Goal: Check status: Check status

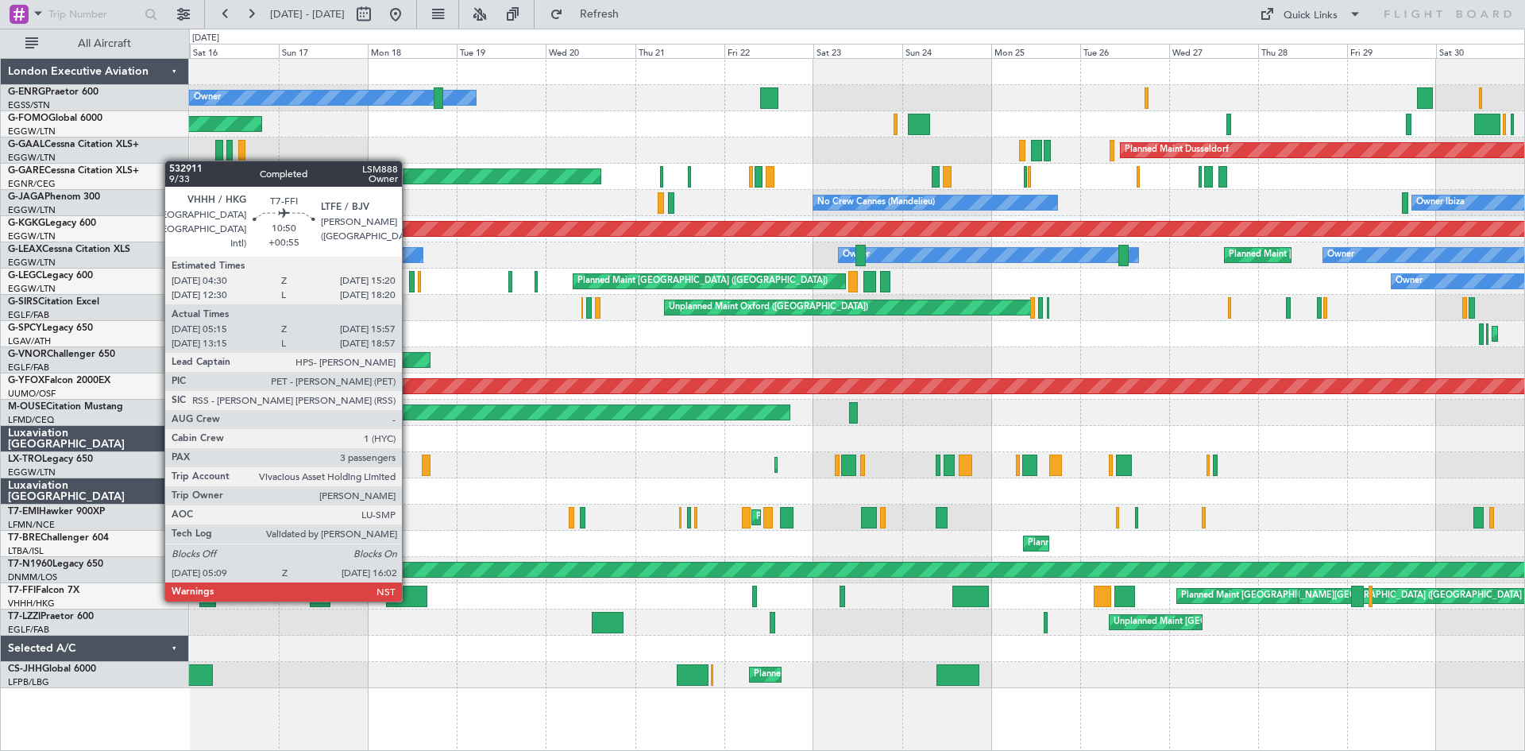
click at [409, 600] on div at bounding box center [406, 596] width 41 height 21
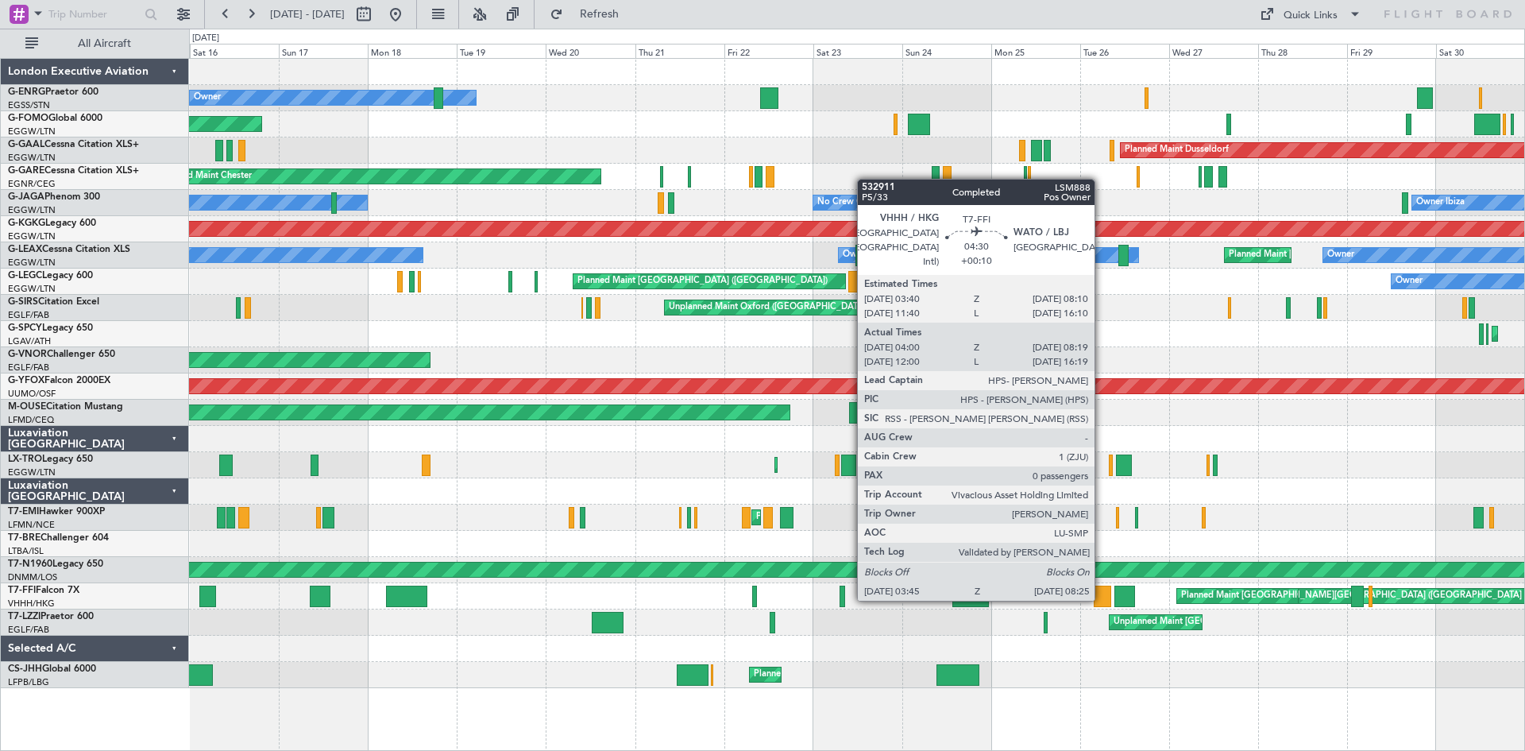
click at [1102, 599] on div at bounding box center [1102, 596] width 17 height 21
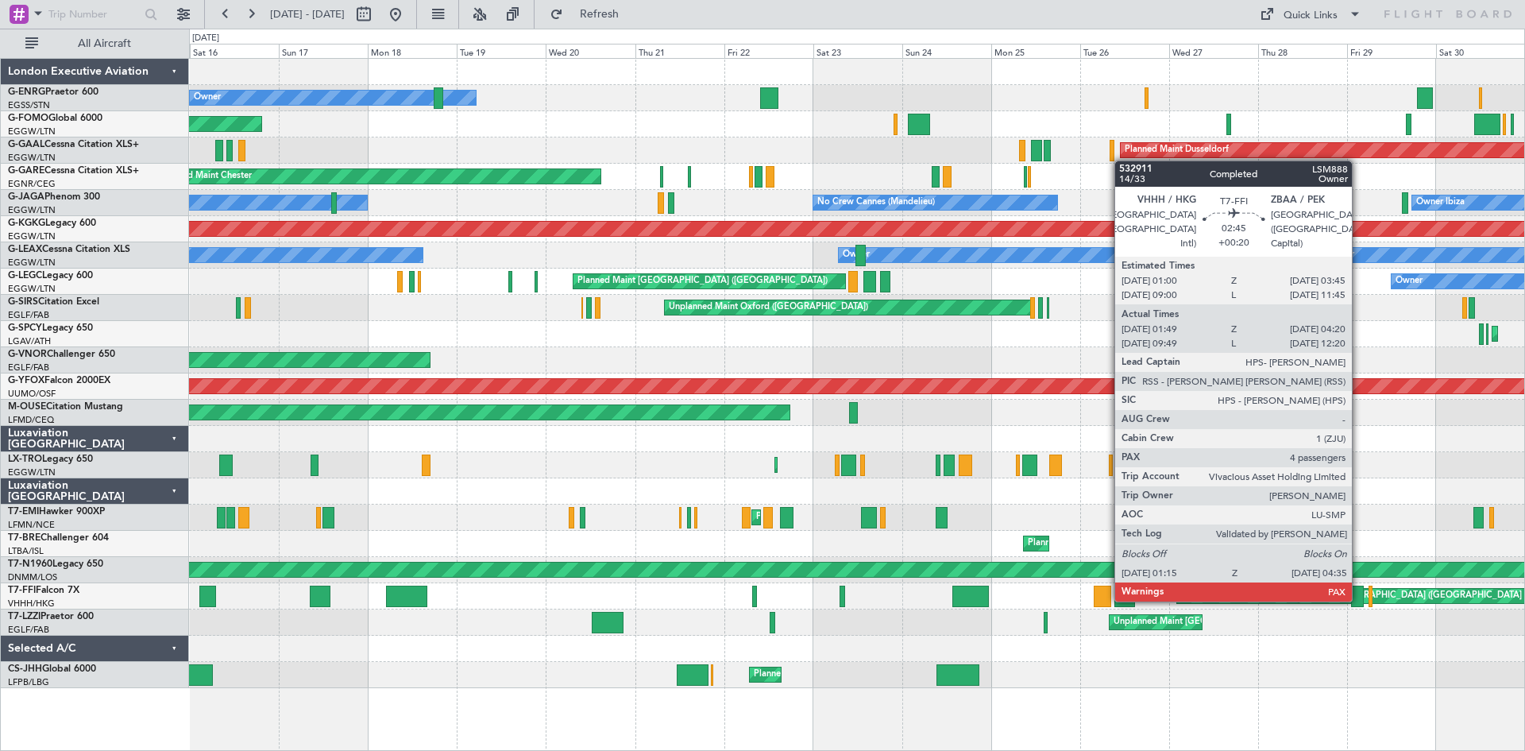
click at [1359, 600] on div at bounding box center [1357, 596] width 13 height 21
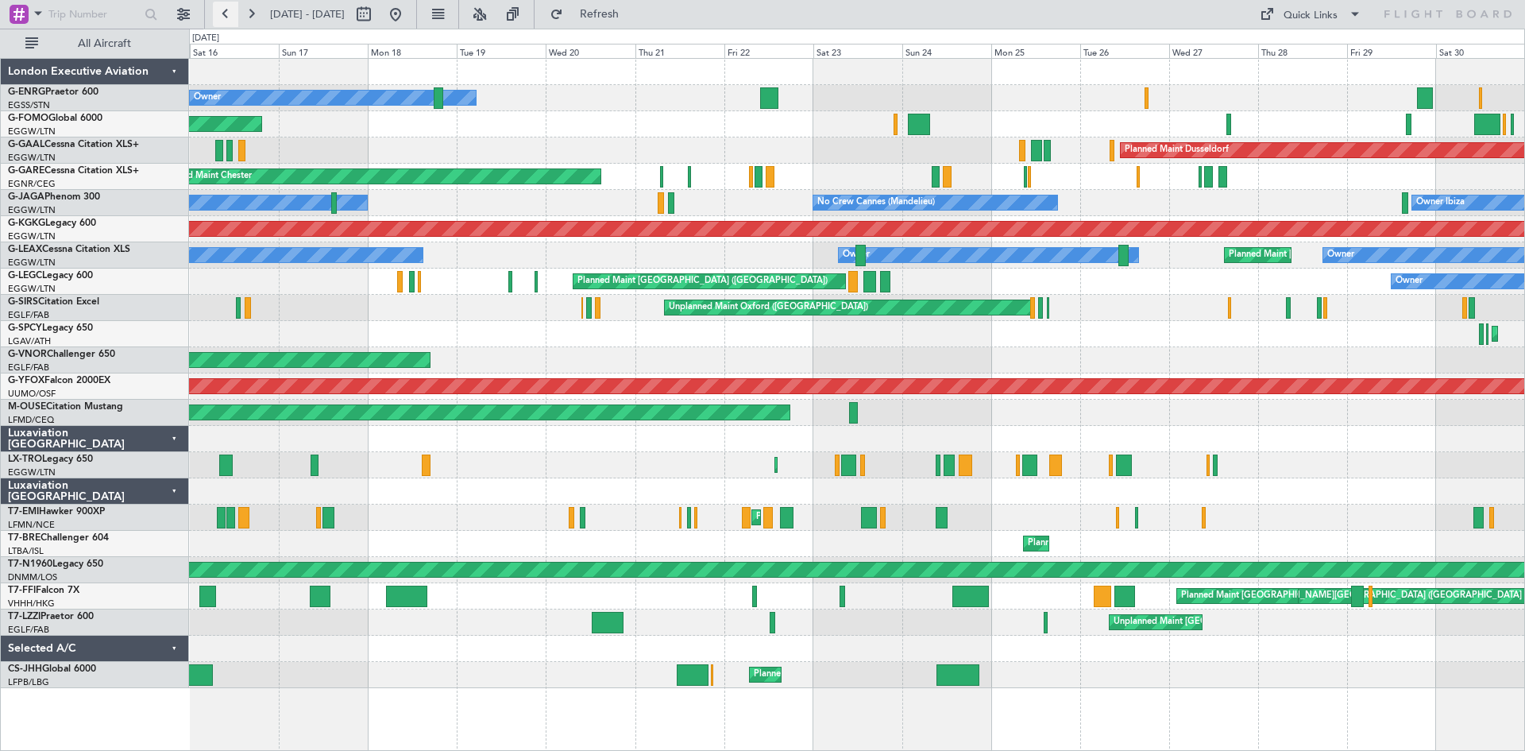
click at [222, 21] on button at bounding box center [225, 14] width 25 height 25
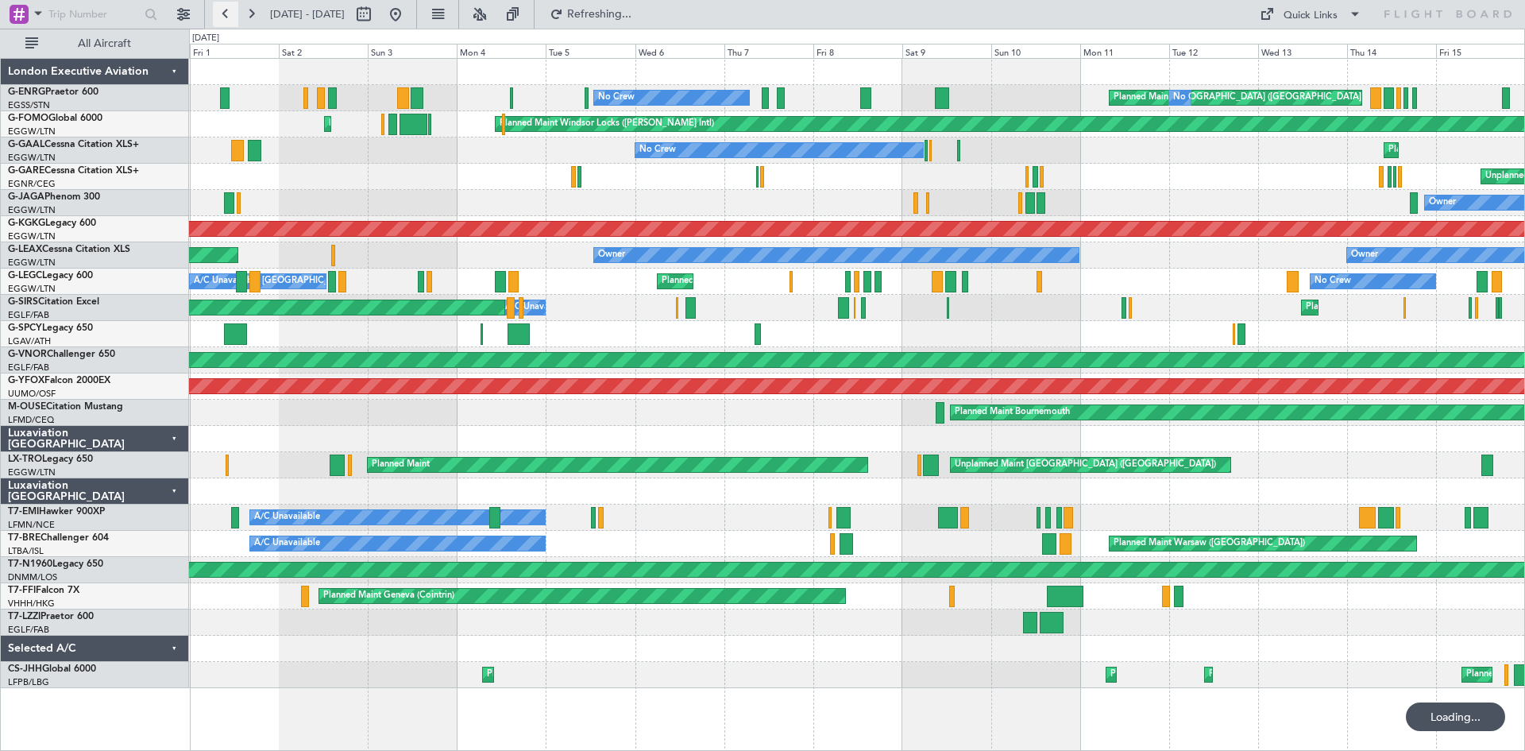
click at [222, 21] on button at bounding box center [225, 14] width 25 height 25
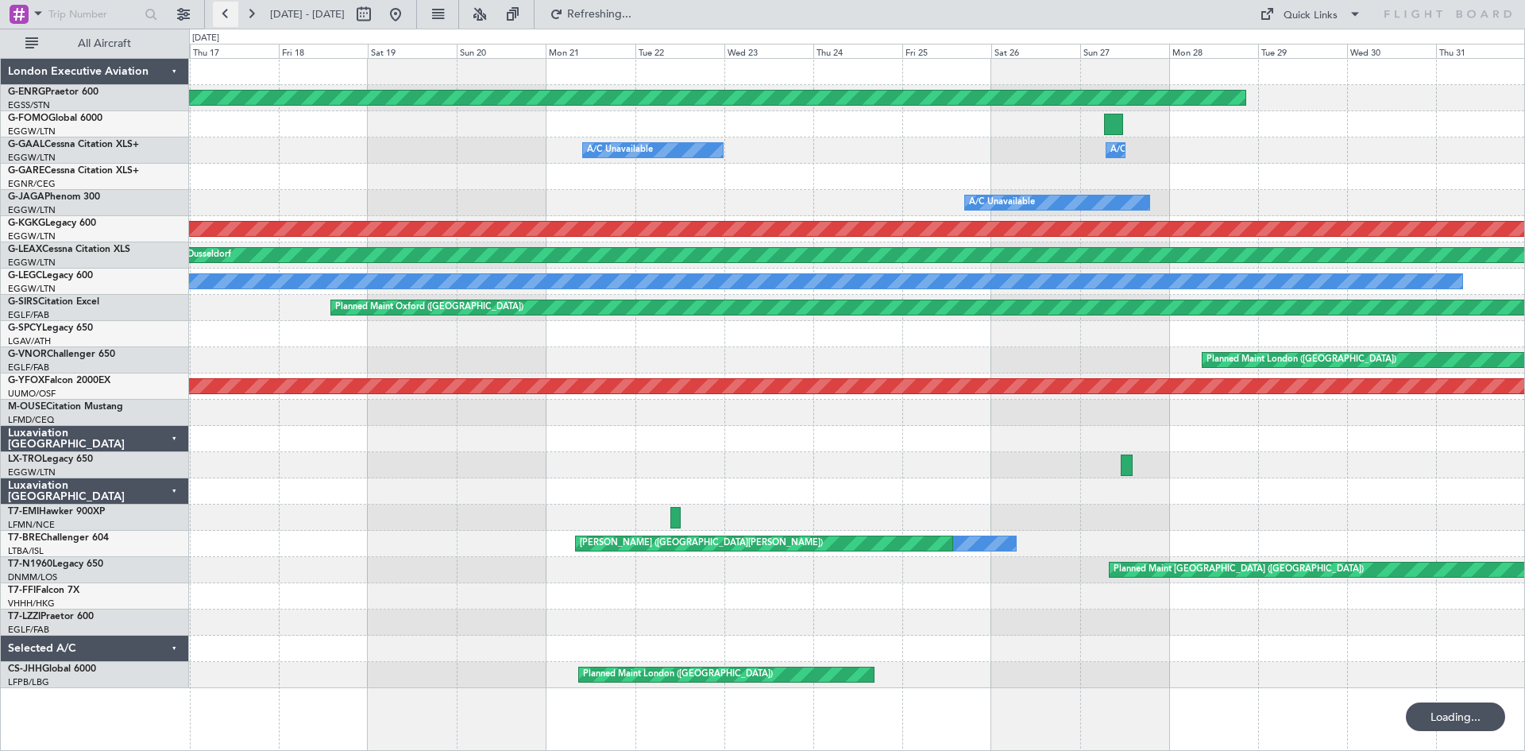
click at [222, 21] on button at bounding box center [225, 14] width 25 height 25
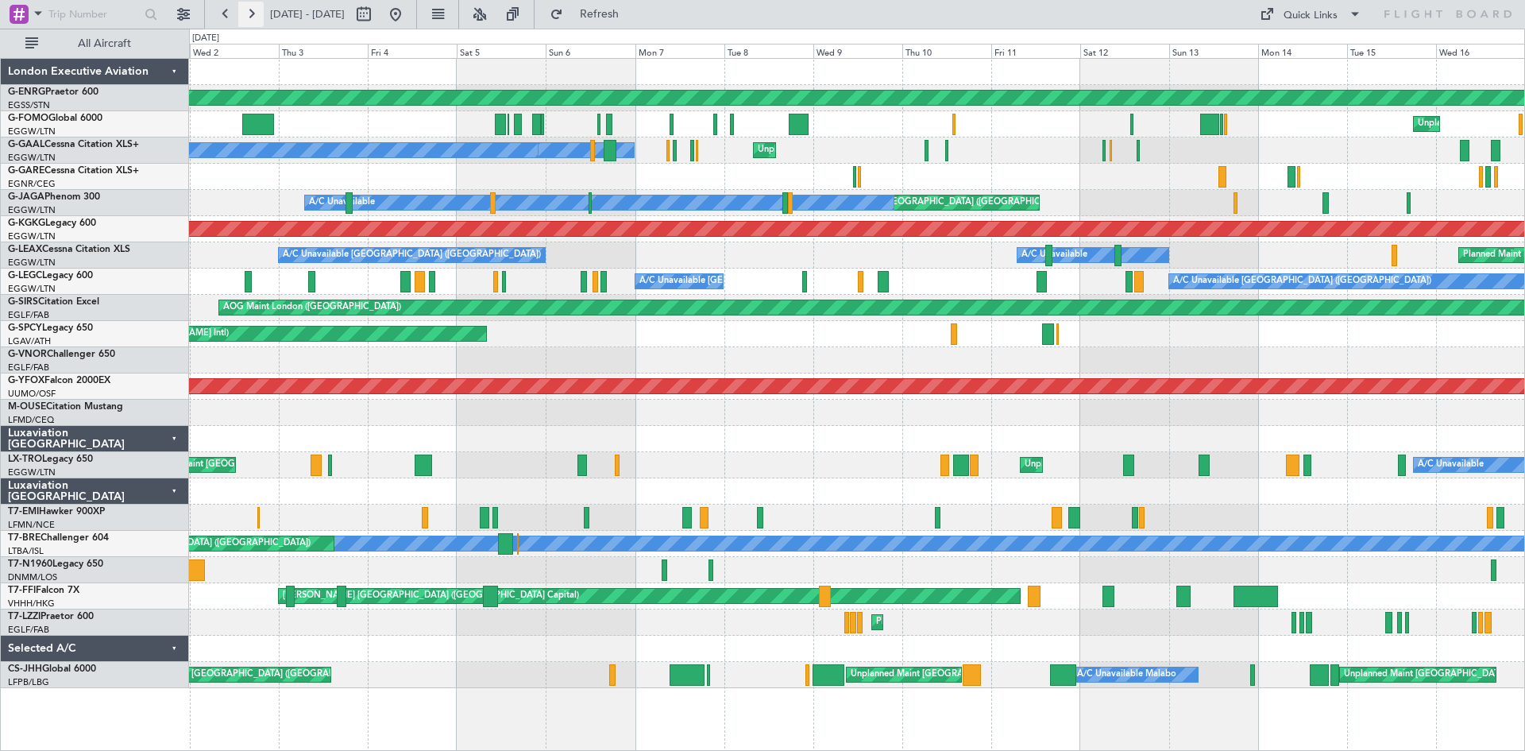
click at [248, 11] on button at bounding box center [250, 14] width 25 height 25
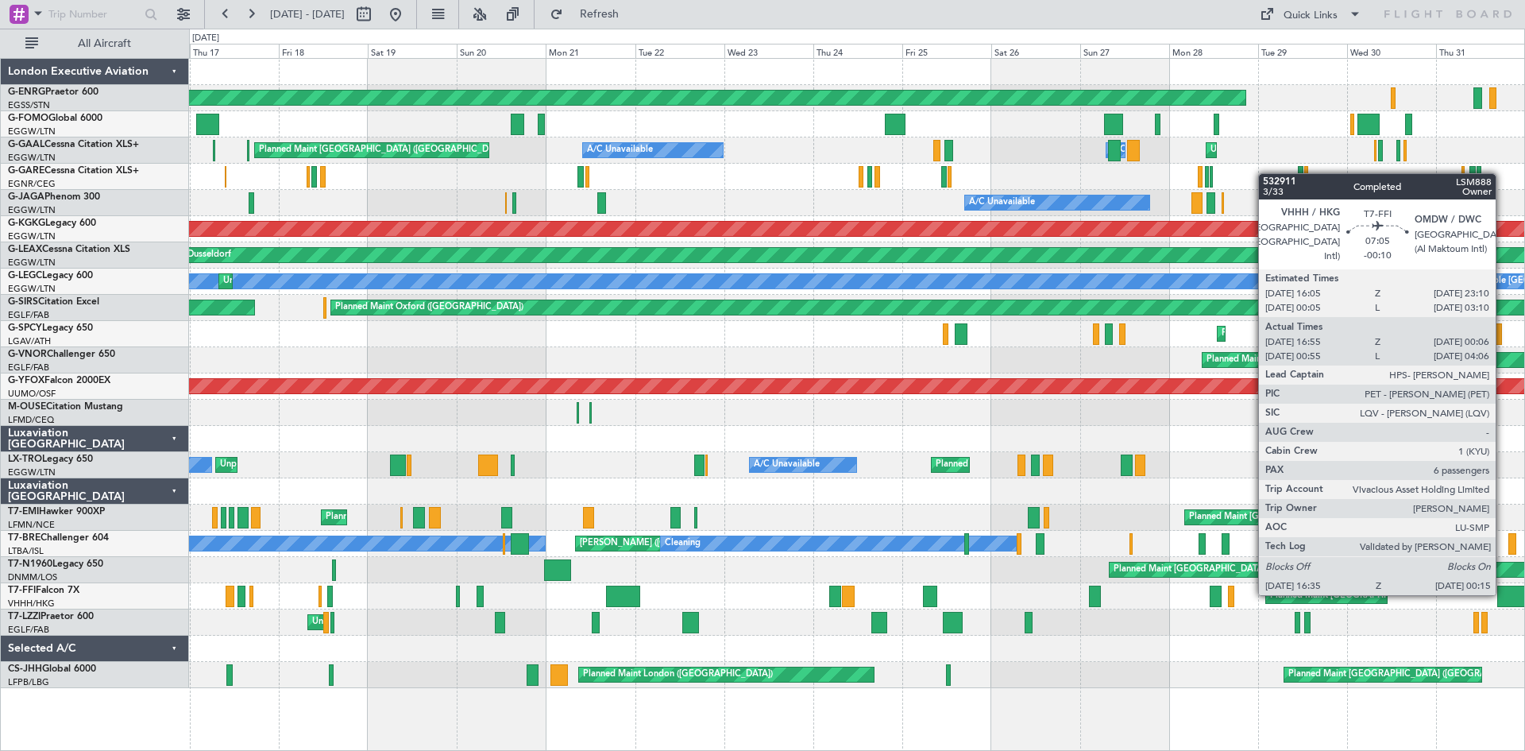
click at [1503, 593] on div at bounding box center [1512, 596] width 29 height 21
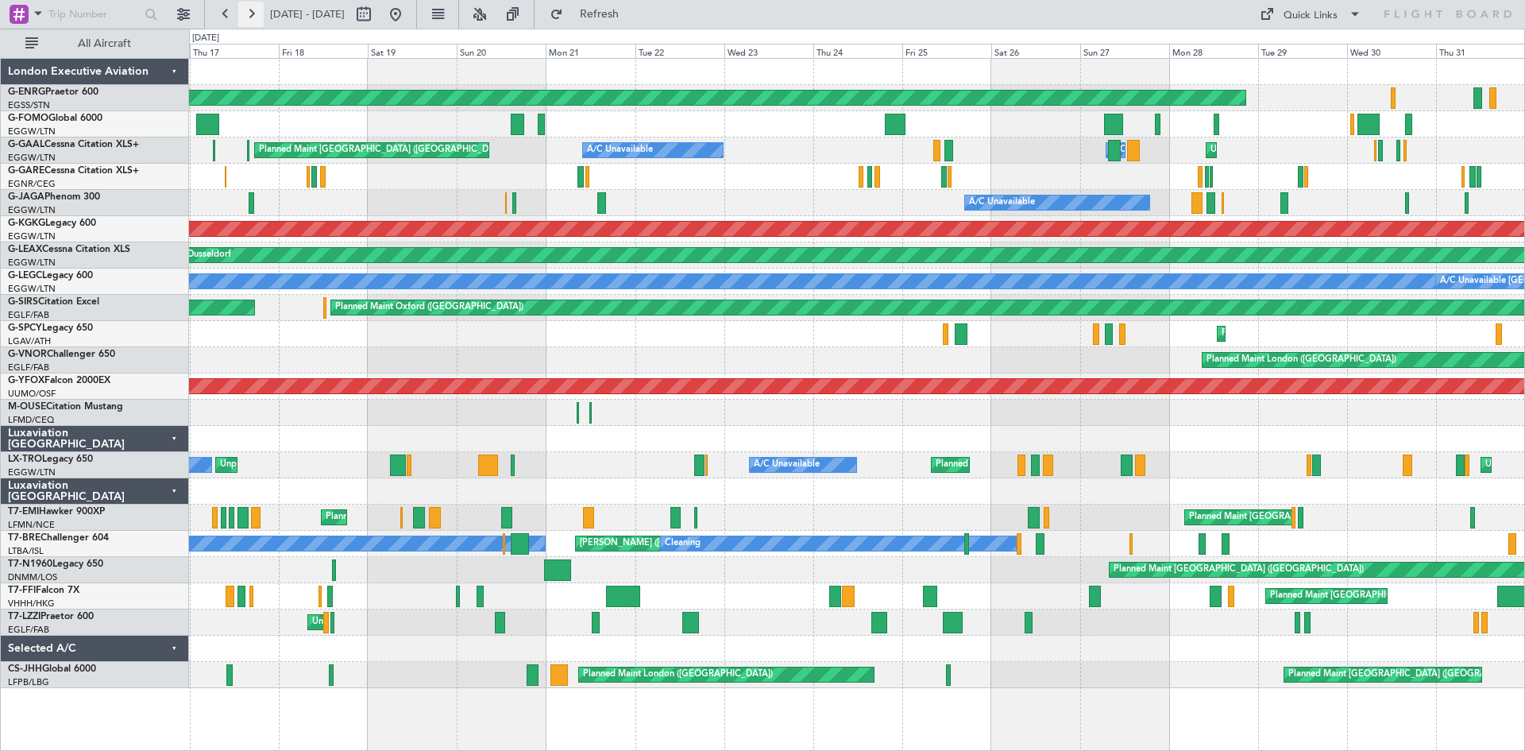
click at [256, 15] on button at bounding box center [250, 14] width 25 height 25
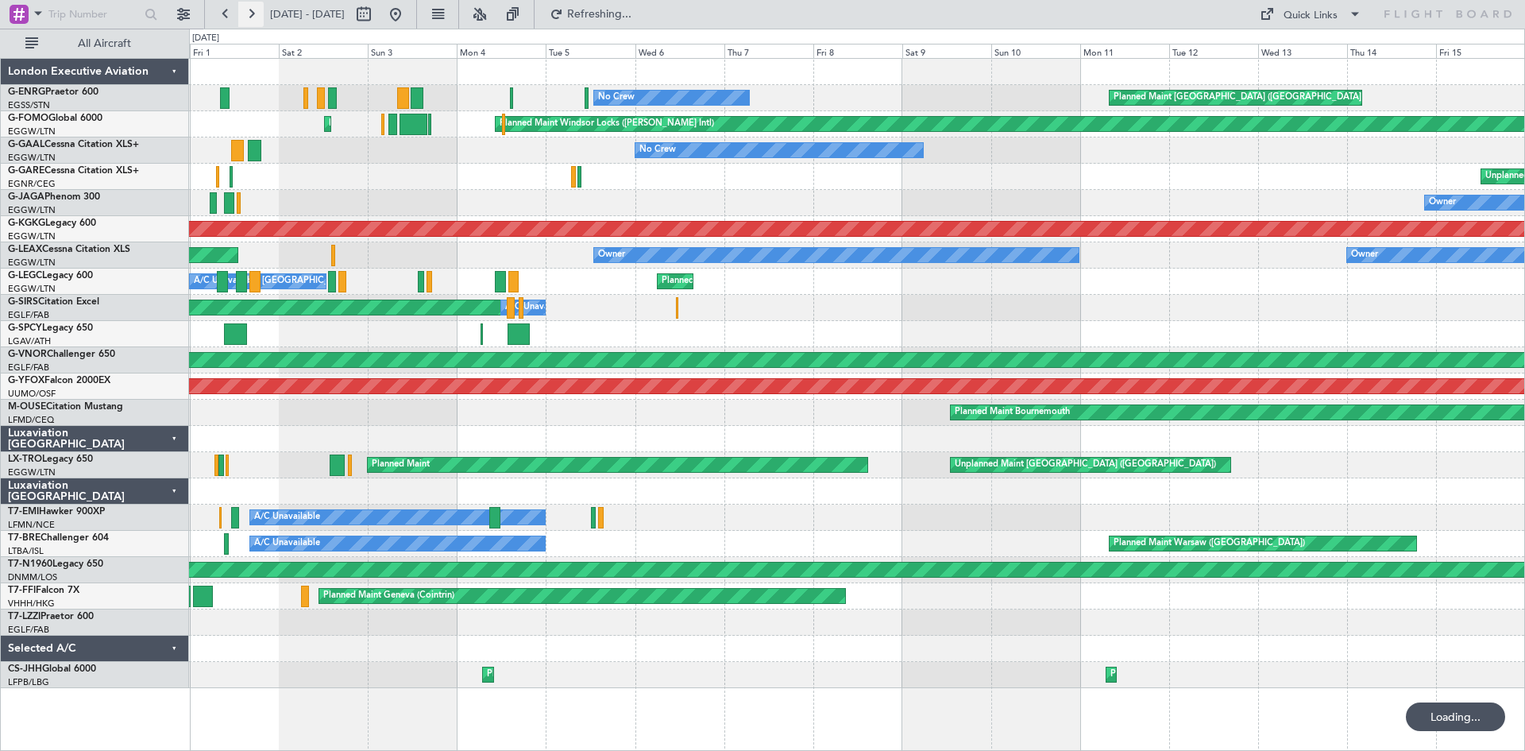
click at [256, 15] on button at bounding box center [250, 14] width 25 height 25
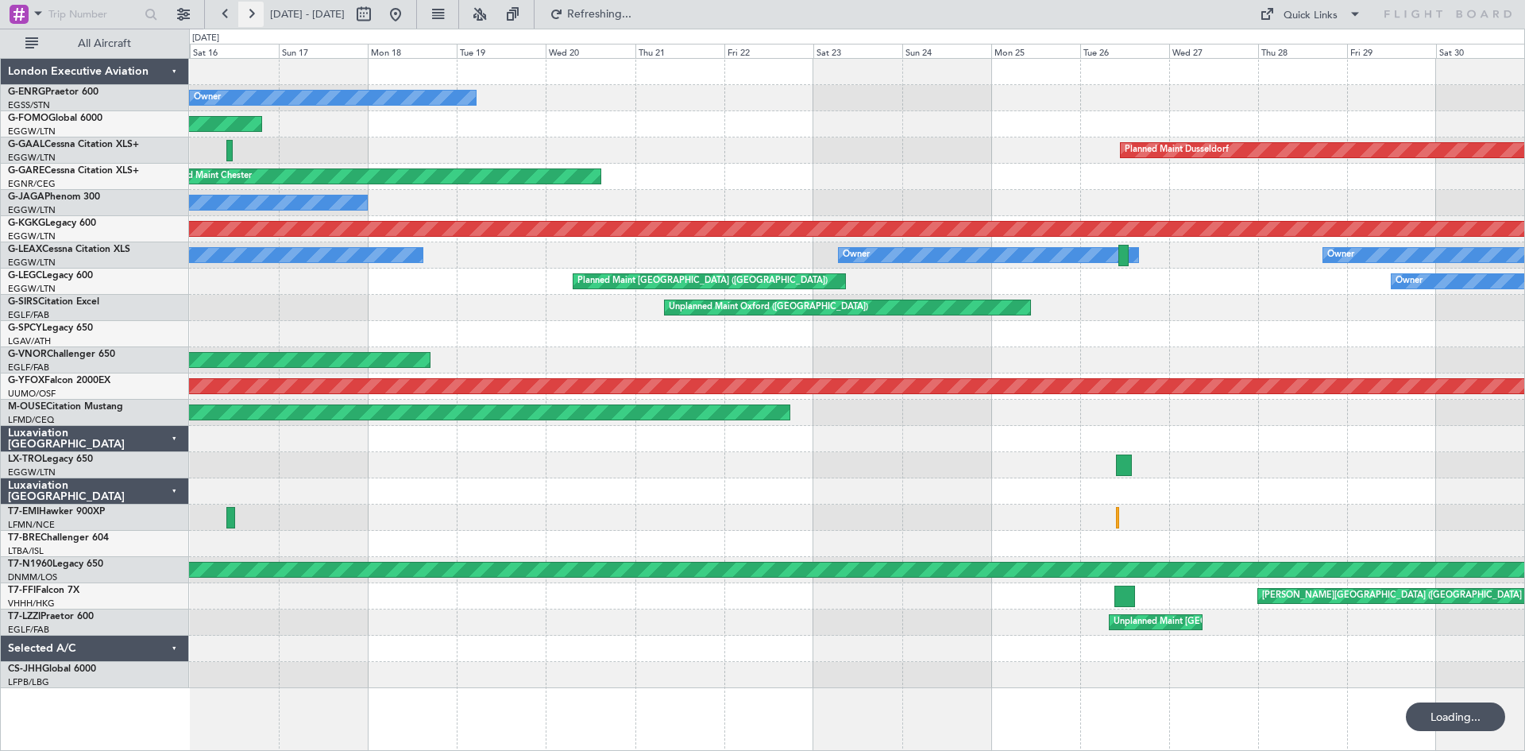
click at [256, 15] on button at bounding box center [250, 14] width 25 height 25
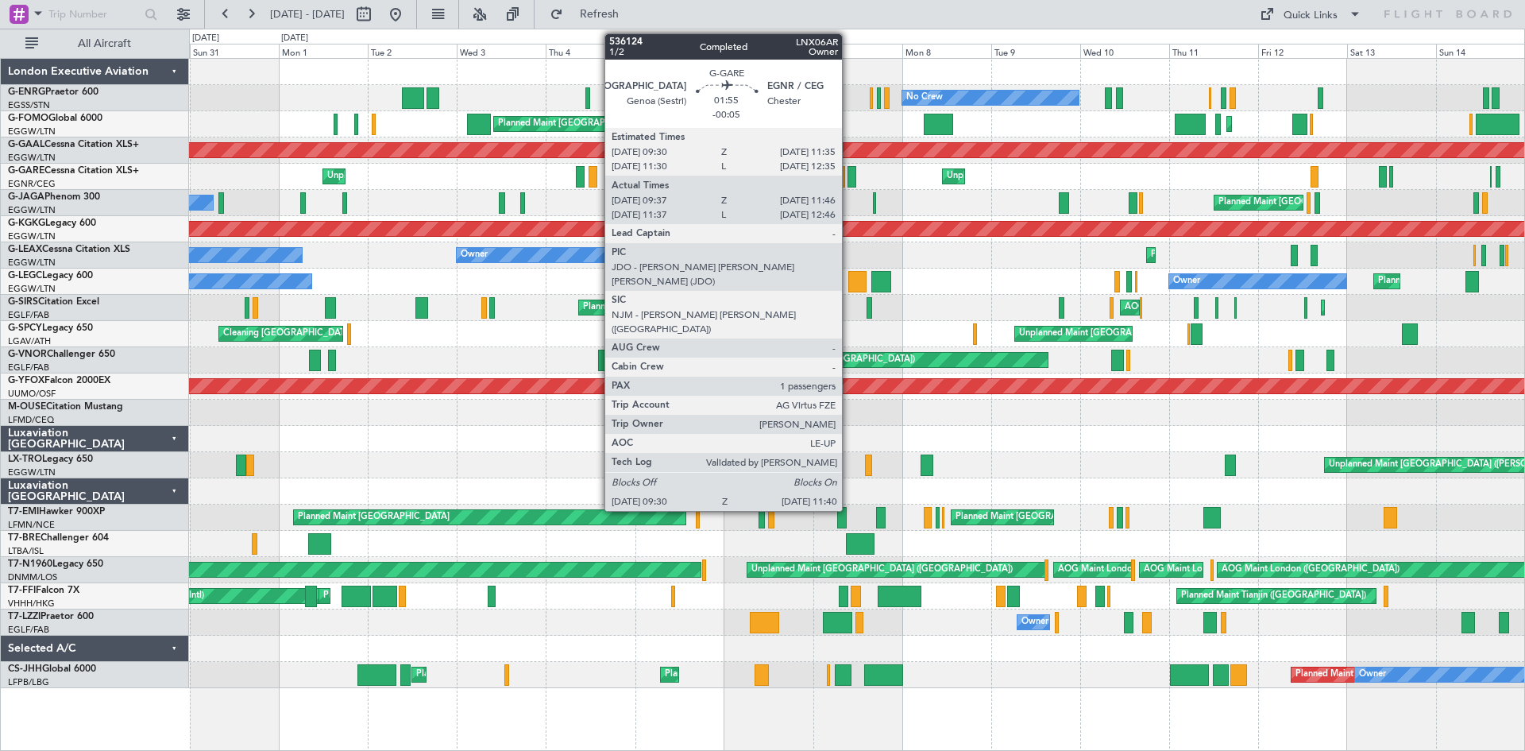
click at [849, 180] on div at bounding box center [852, 176] width 9 height 21
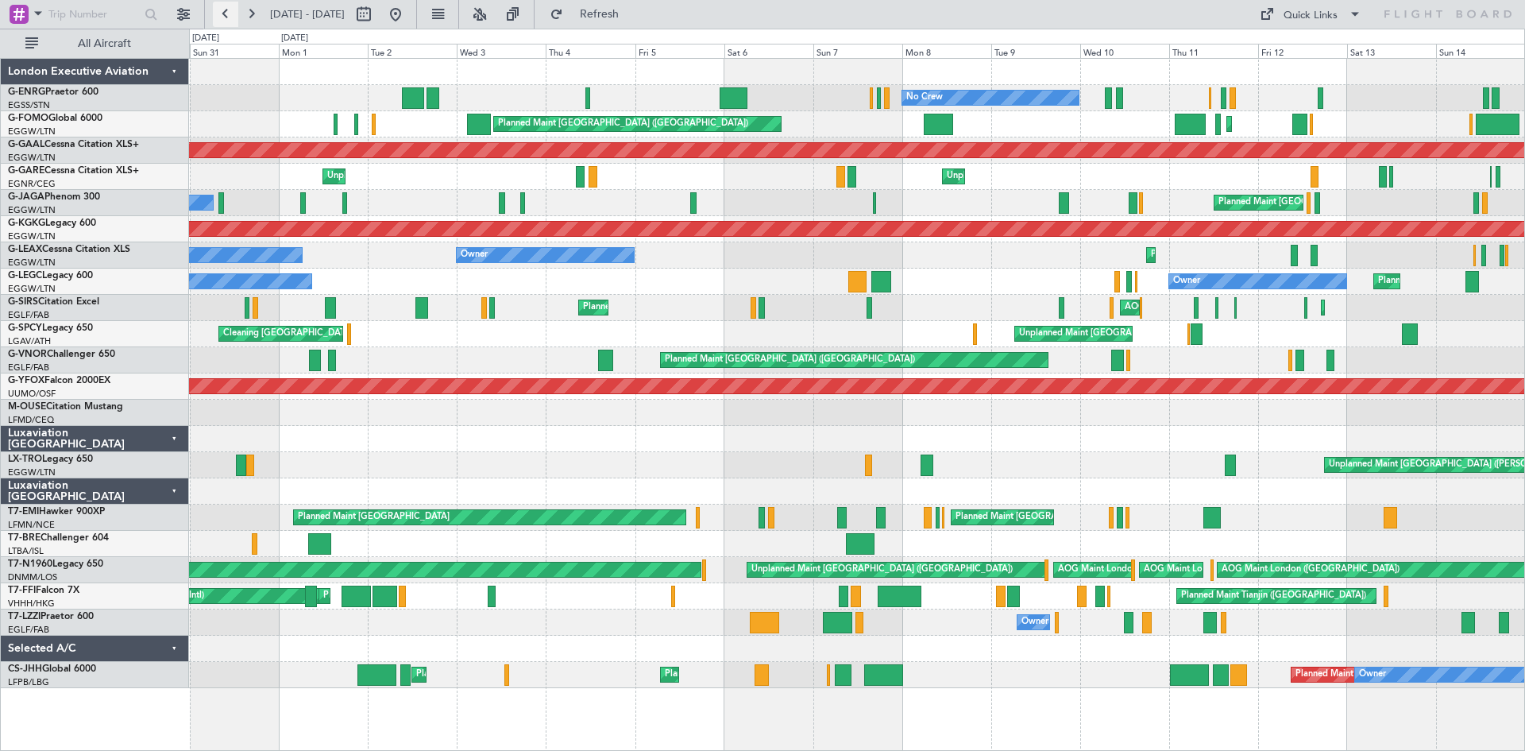
click at [226, 10] on button at bounding box center [225, 14] width 25 height 25
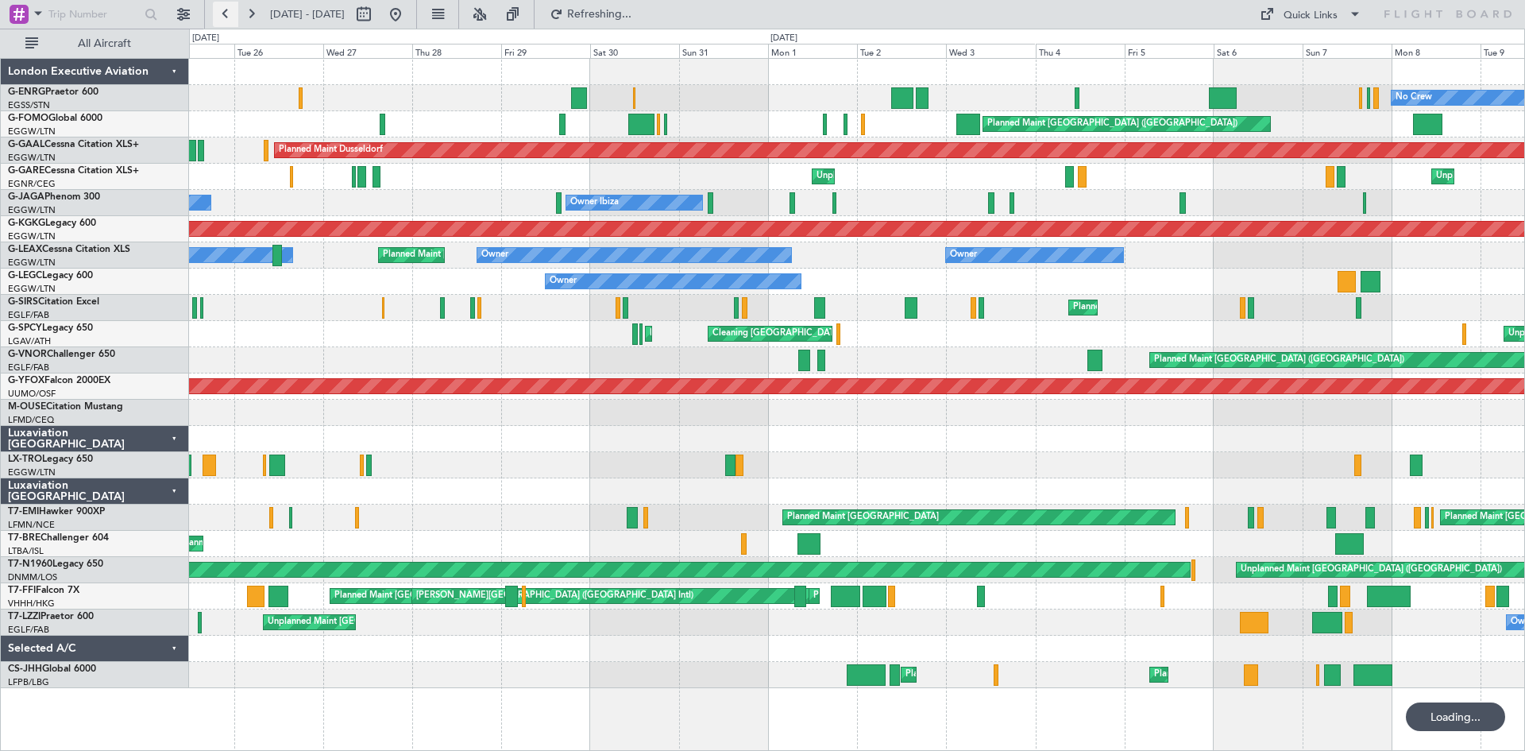
click at [226, 10] on button at bounding box center [225, 14] width 25 height 25
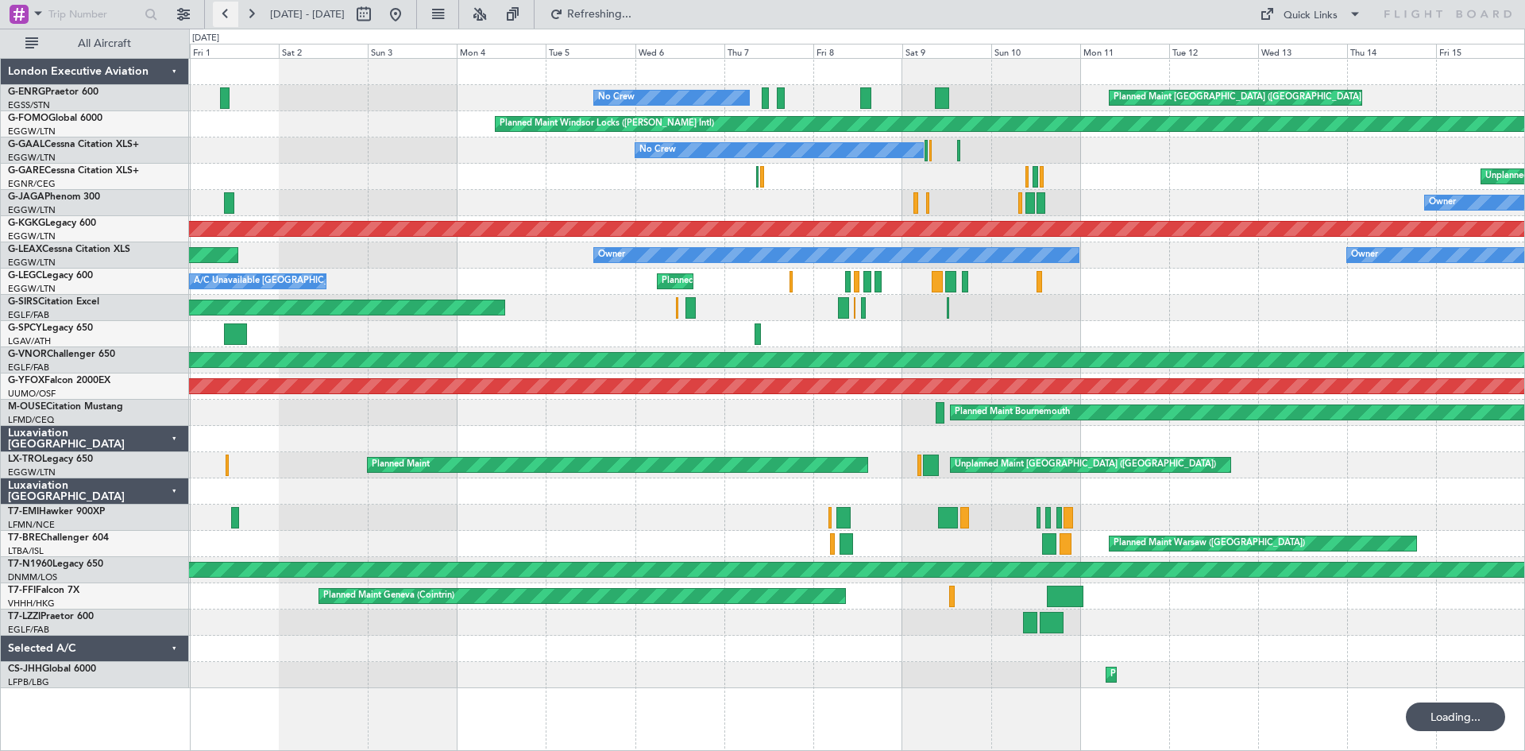
click at [226, 10] on button at bounding box center [225, 14] width 25 height 25
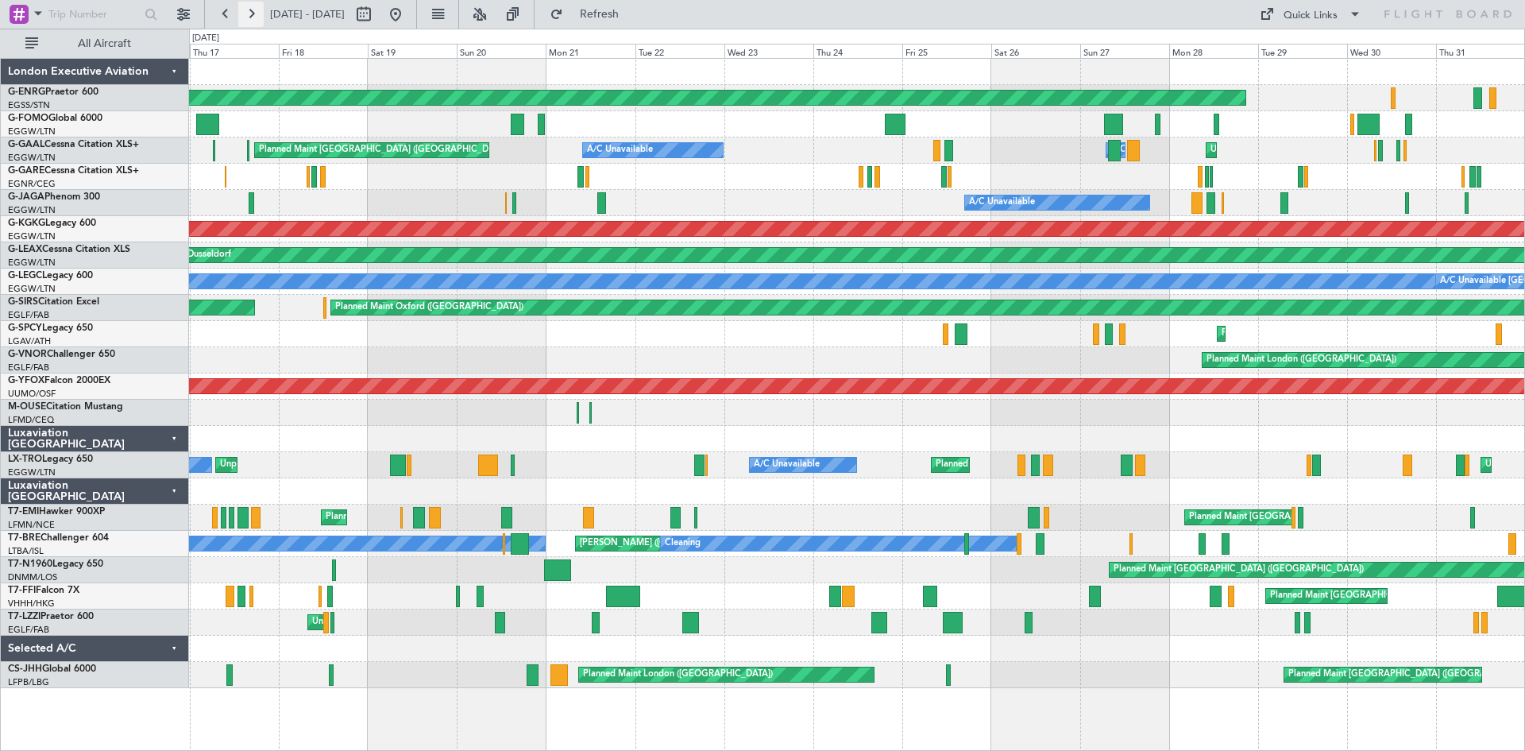
click at [250, 10] on button at bounding box center [250, 14] width 25 height 25
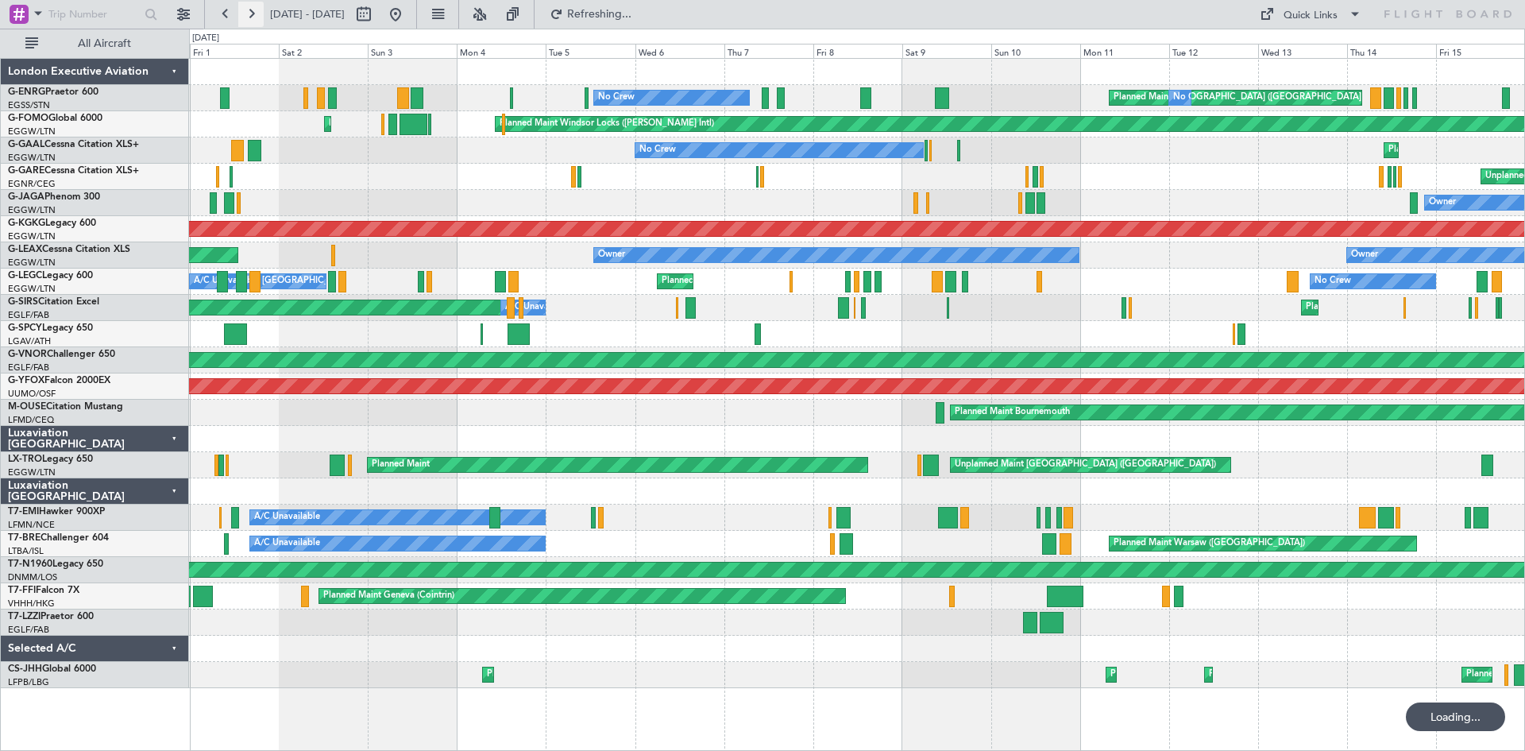
click at [251, 10] on button at bounding box center [250, 14] width 25 height 25
